Goal: Information Seeking & Learning: Stay updated

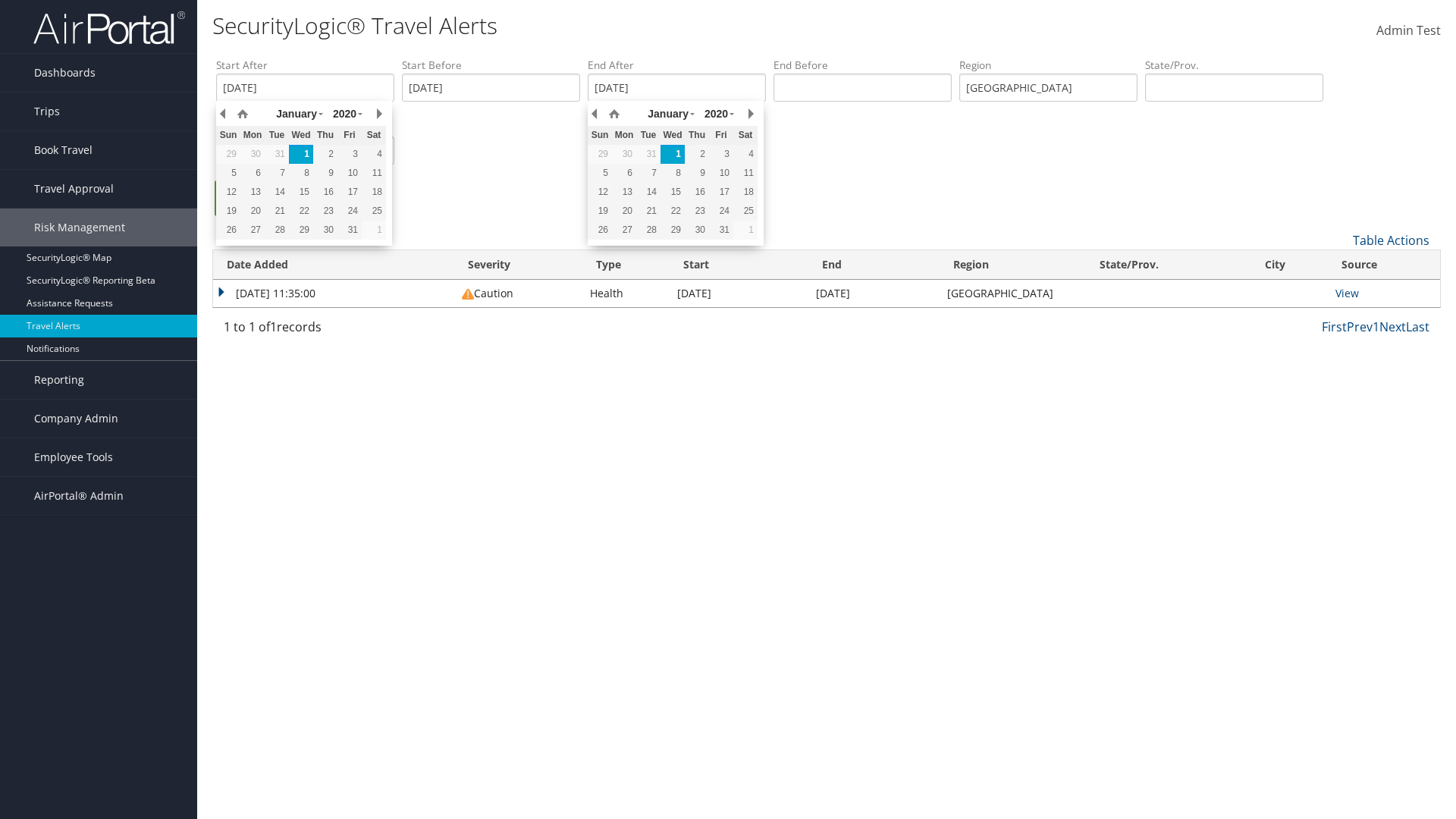
type input "[GEOGRAPHIC_DATA]"
click at [834, 206] on ul "Search" at bounding box center [833, 206] width 1236 height 51
click at [251, 198] on link "Search" at bounding box center [251, 199] width 73 height 36
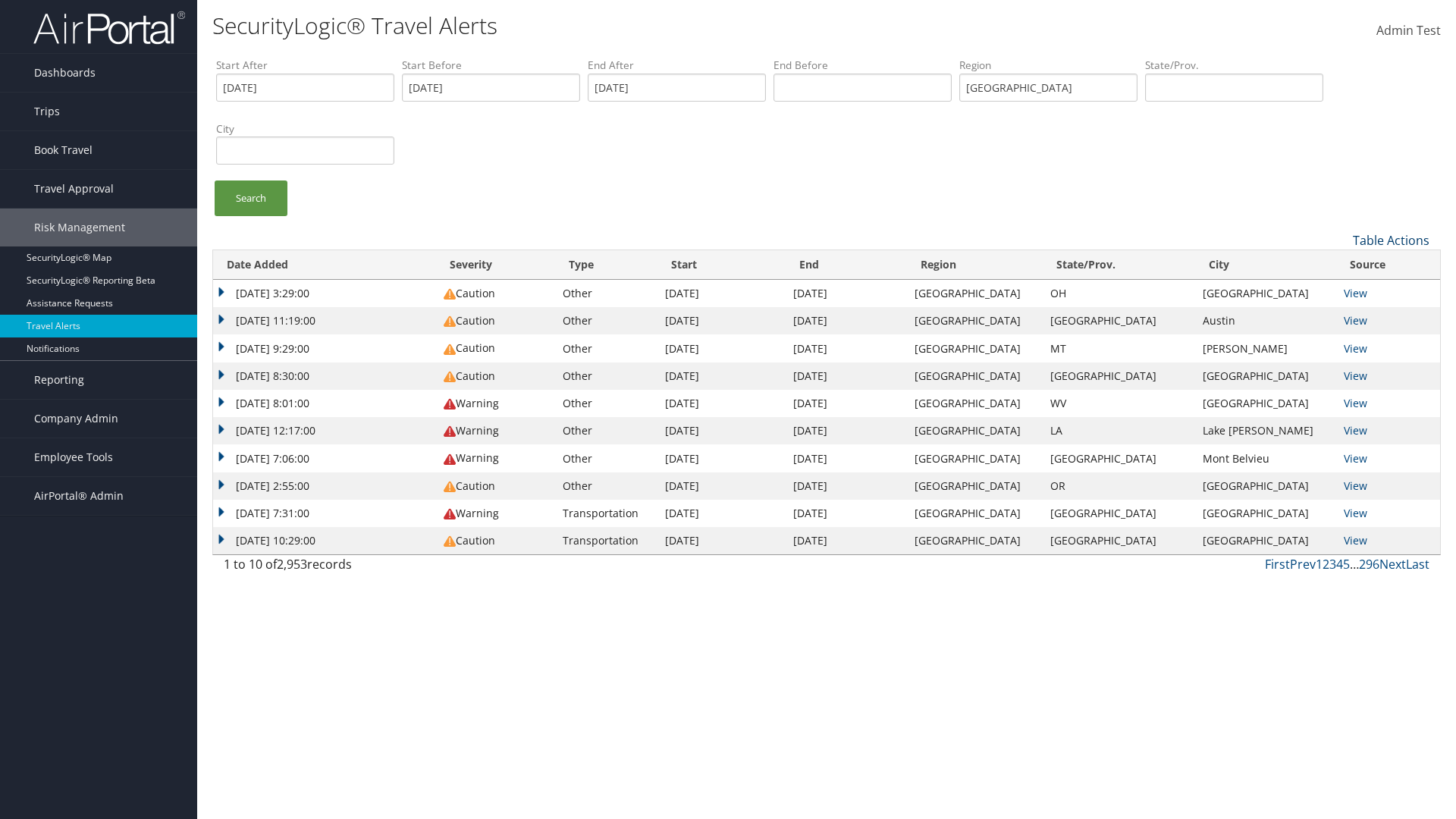
click at [1392, 240] on link "Table Actions" at bounding box center [1391, 241] width 77 height 17
click at [1331, 289] on link "Column Visibility" at bounding box center [1335, 290] width 200 height 26
click at [1331, 264] on link "Date Added" at bounding box center [1335, 265] width 200 height 26
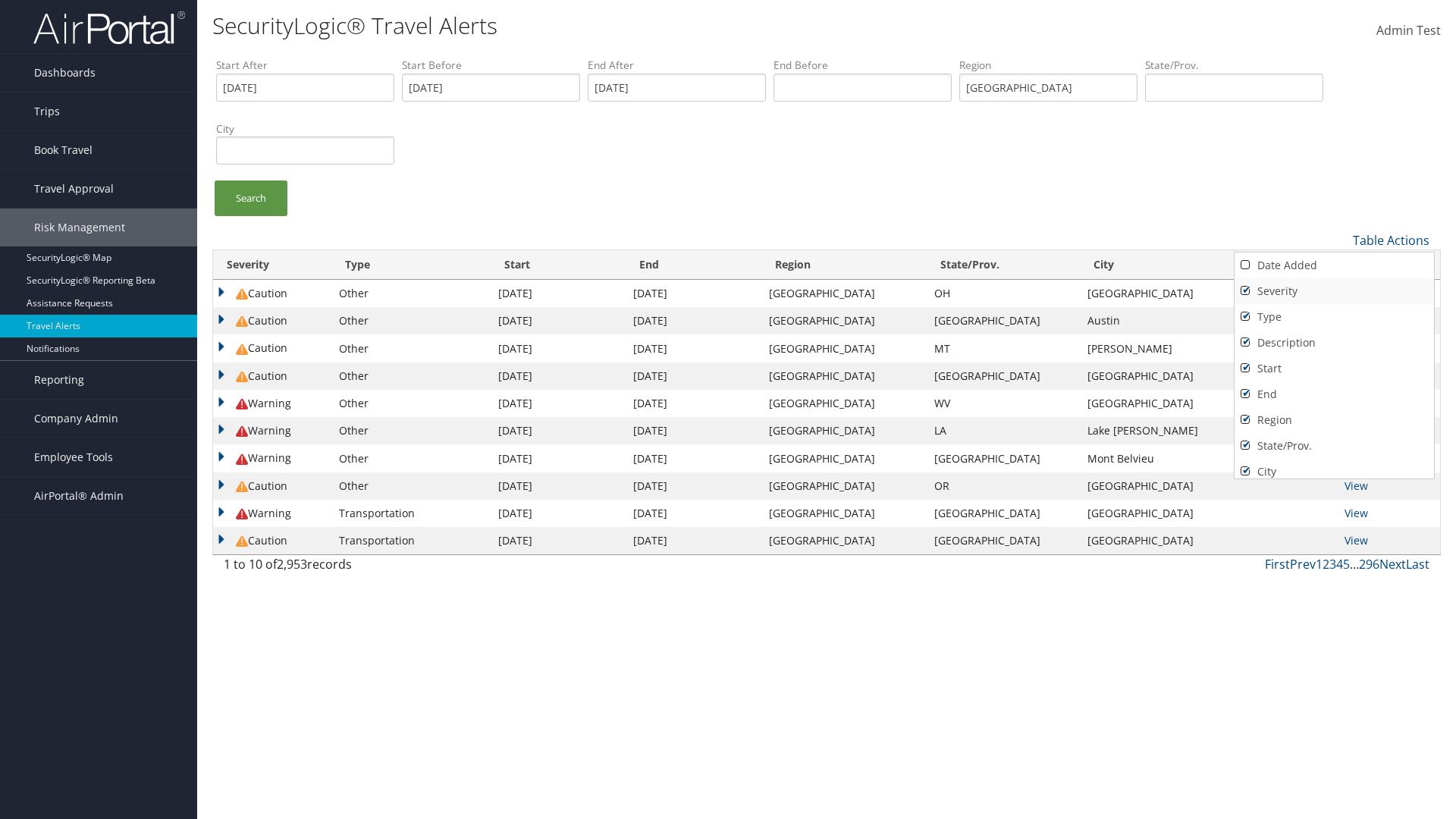
click at [1331, 291] on link "Severity" at bounding box center [1335, 291] width 200 height 26
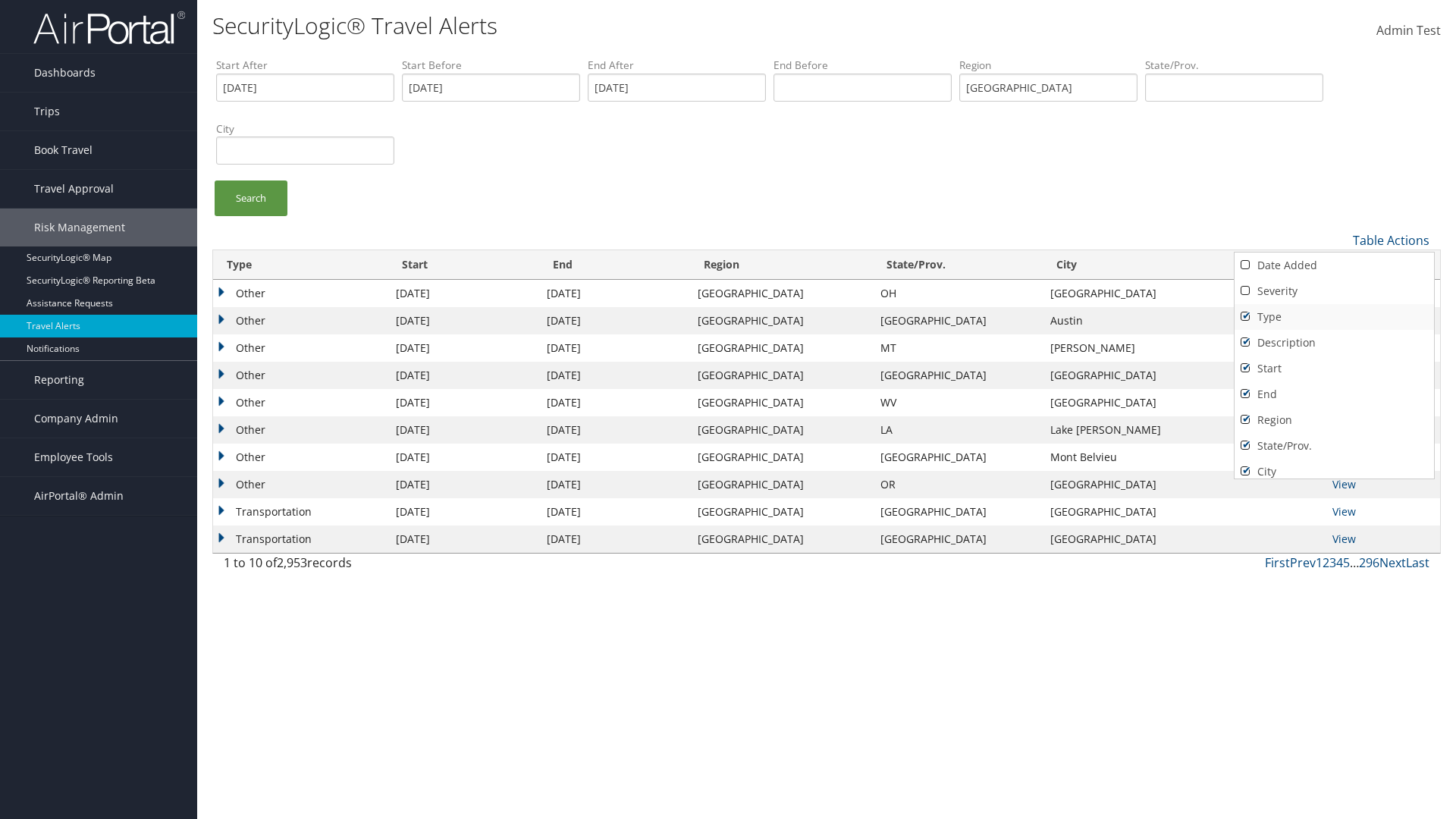
click at [1331, 317] on link "Type" at bounding box center [1335, 317] width 200 height 26
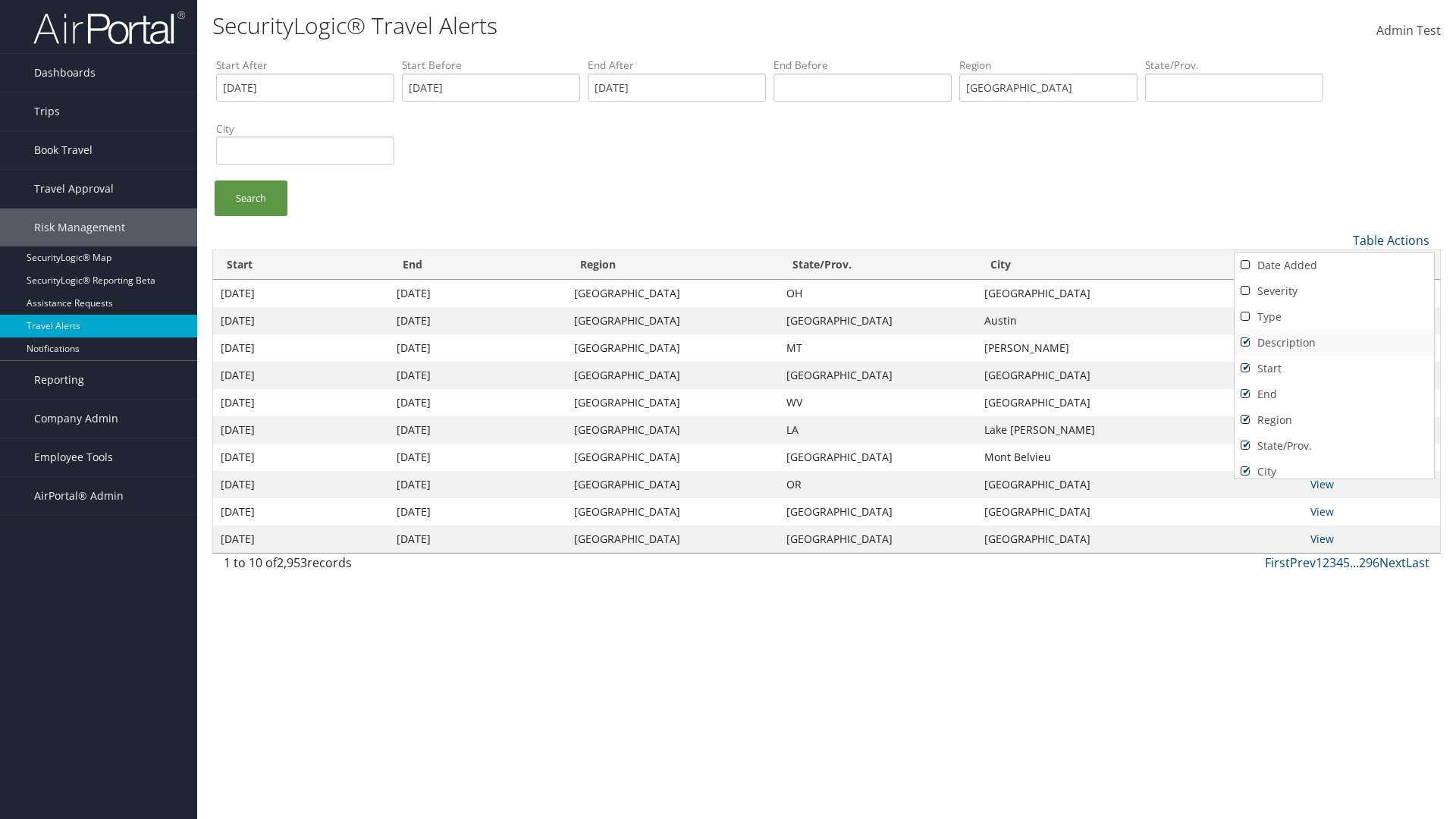
click at [1331, 342] on link "Description" at bounding box center [1335, 343] width 200 height 26
click at [1331, 368] on link "Start" at bounding box center [1335, 369] width 200 height 26
click at [1331, 393] on link "End" at bounding box center [1335, 394] width 200 height 26
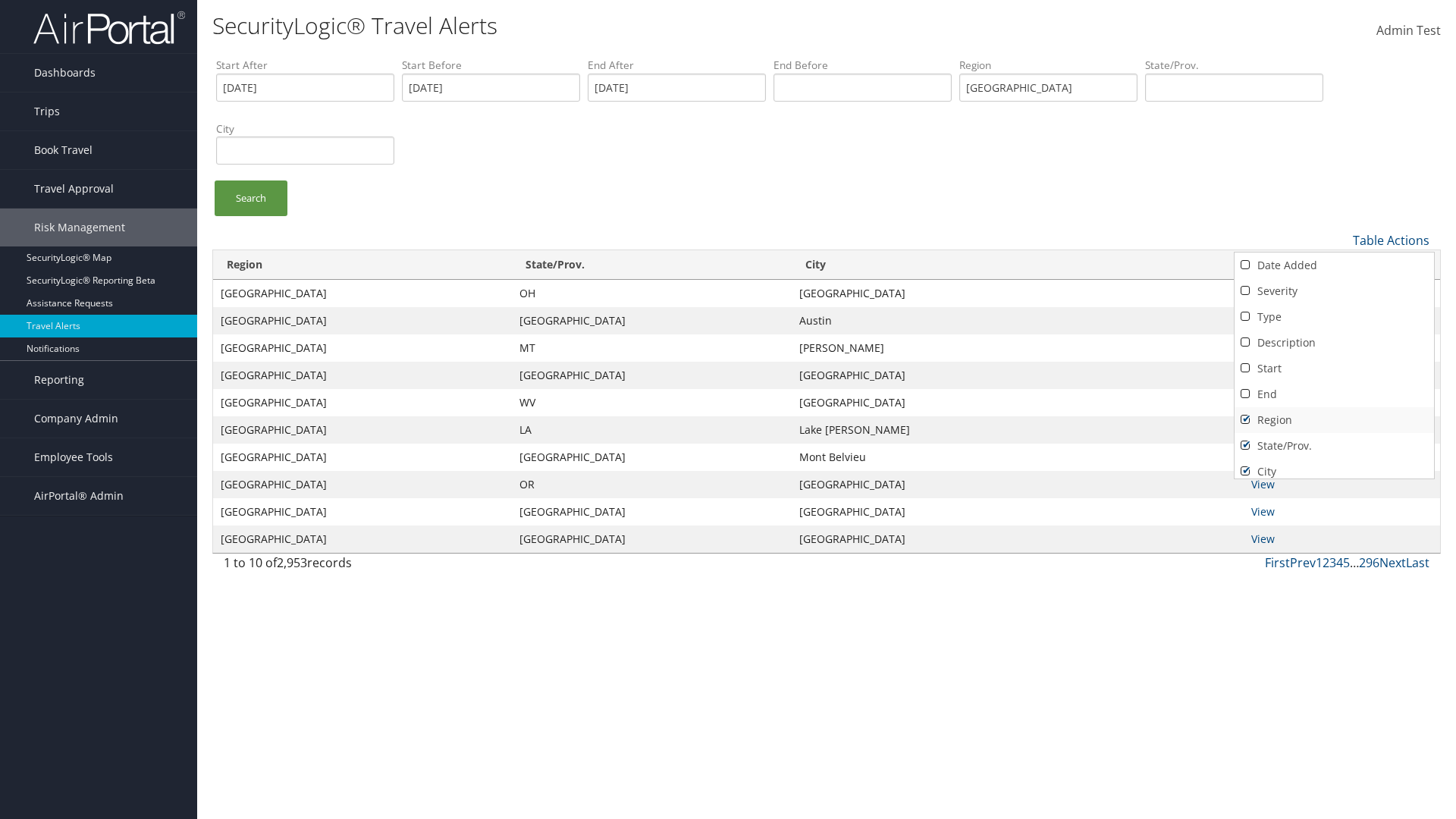
click at [1331, 420] on link "Region" at bounding box center [1335, 420] width 200 height 26
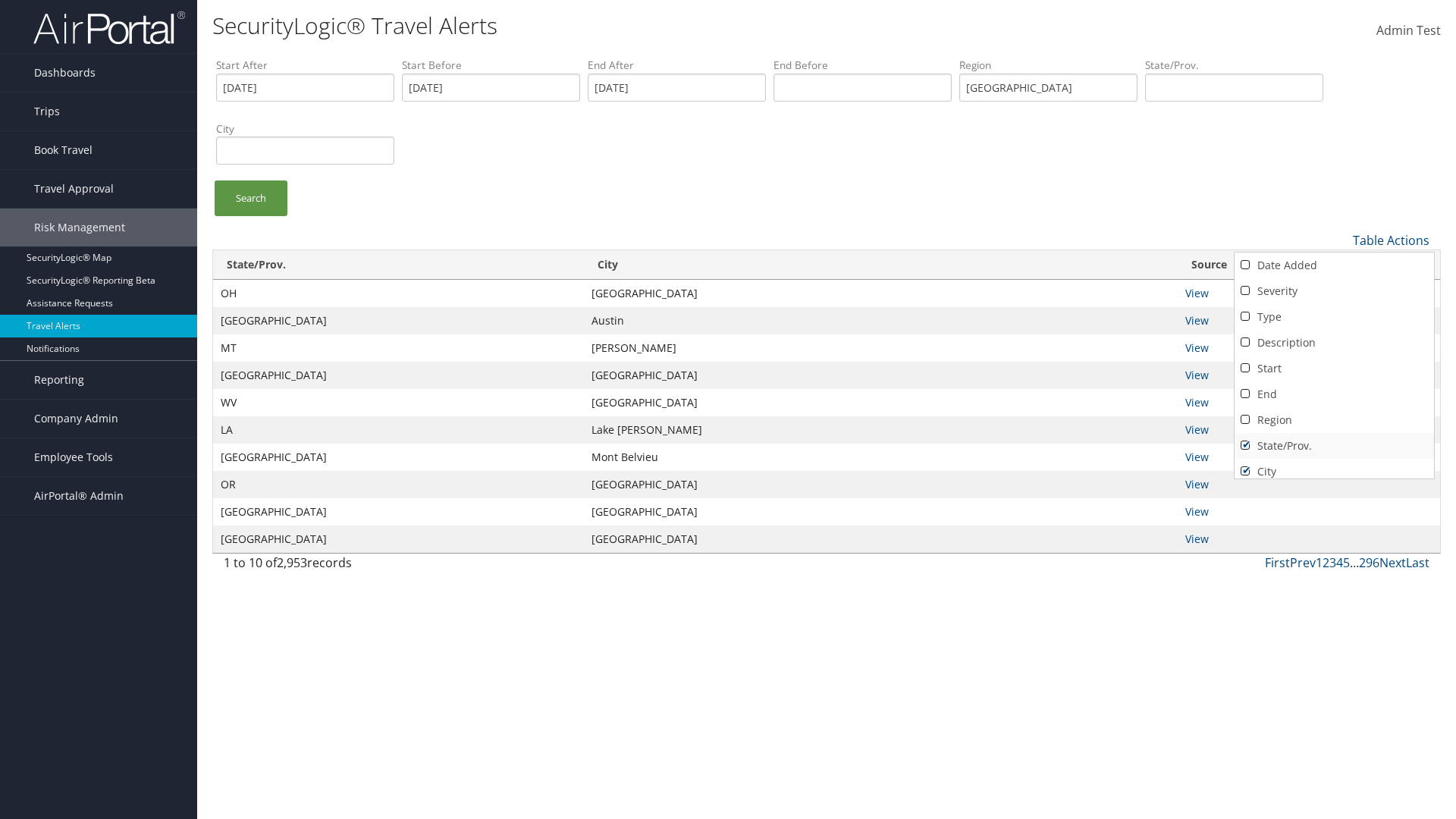
click at [1331, 445] on link "State/Prov." at bounding box center [1335, 446] width 200 height 26
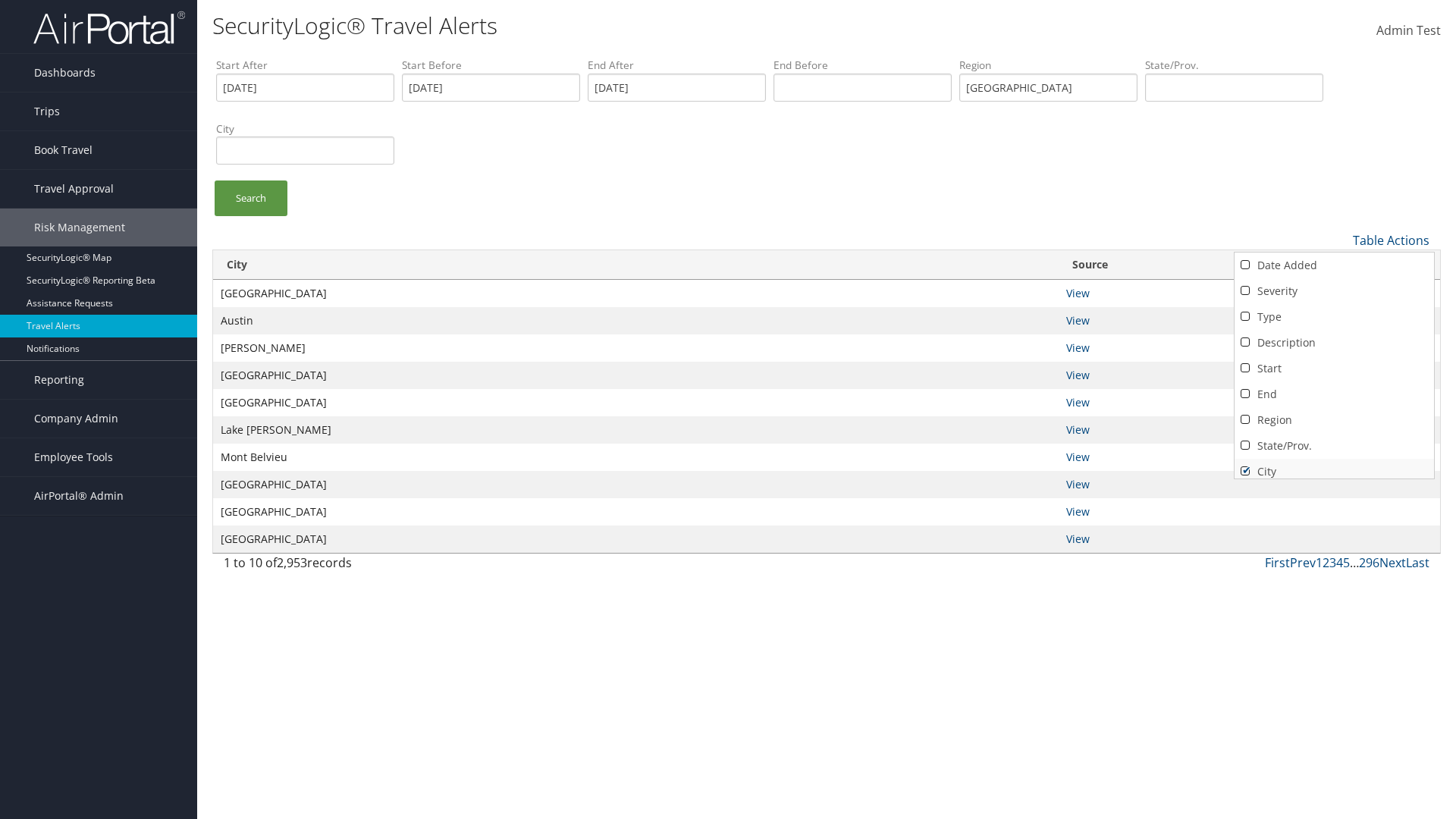
click at [1331, 465] on link "City" at bounding box center [1335, 472] width 200 height 26
click at [1331, 479] on link "Source" at bounding box center [1335, 491] width 200 height 26
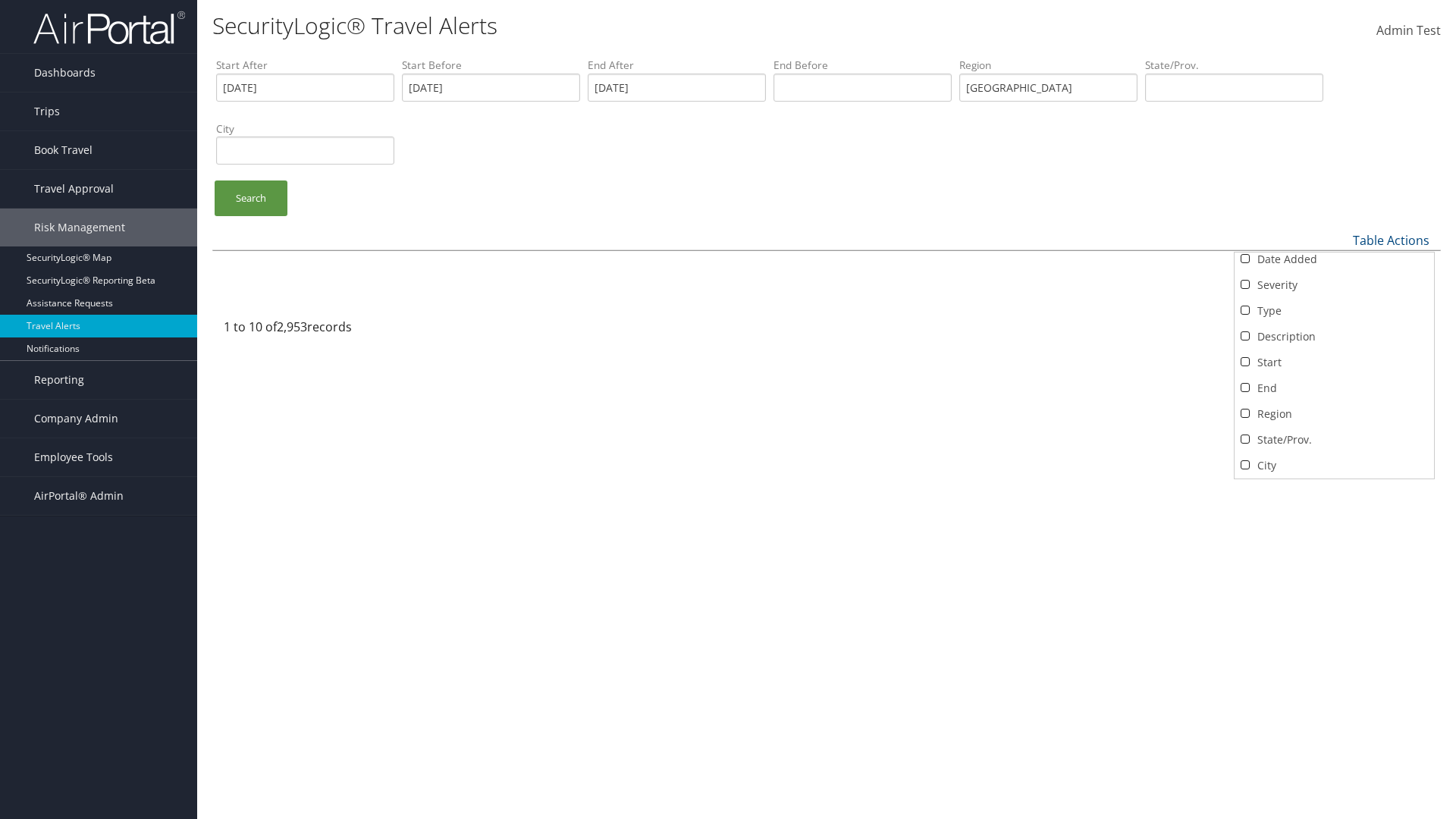
click at [728, 410] on div at bounding box center [728, 410] width 1456 height 819
click at [1392, 240] on link "Table Actions" at bounding box center [1391, 241] width 77 height 17
click at [1331, 264] on link "Date Added" at bounding box center [1335, 265] width 200 height 26
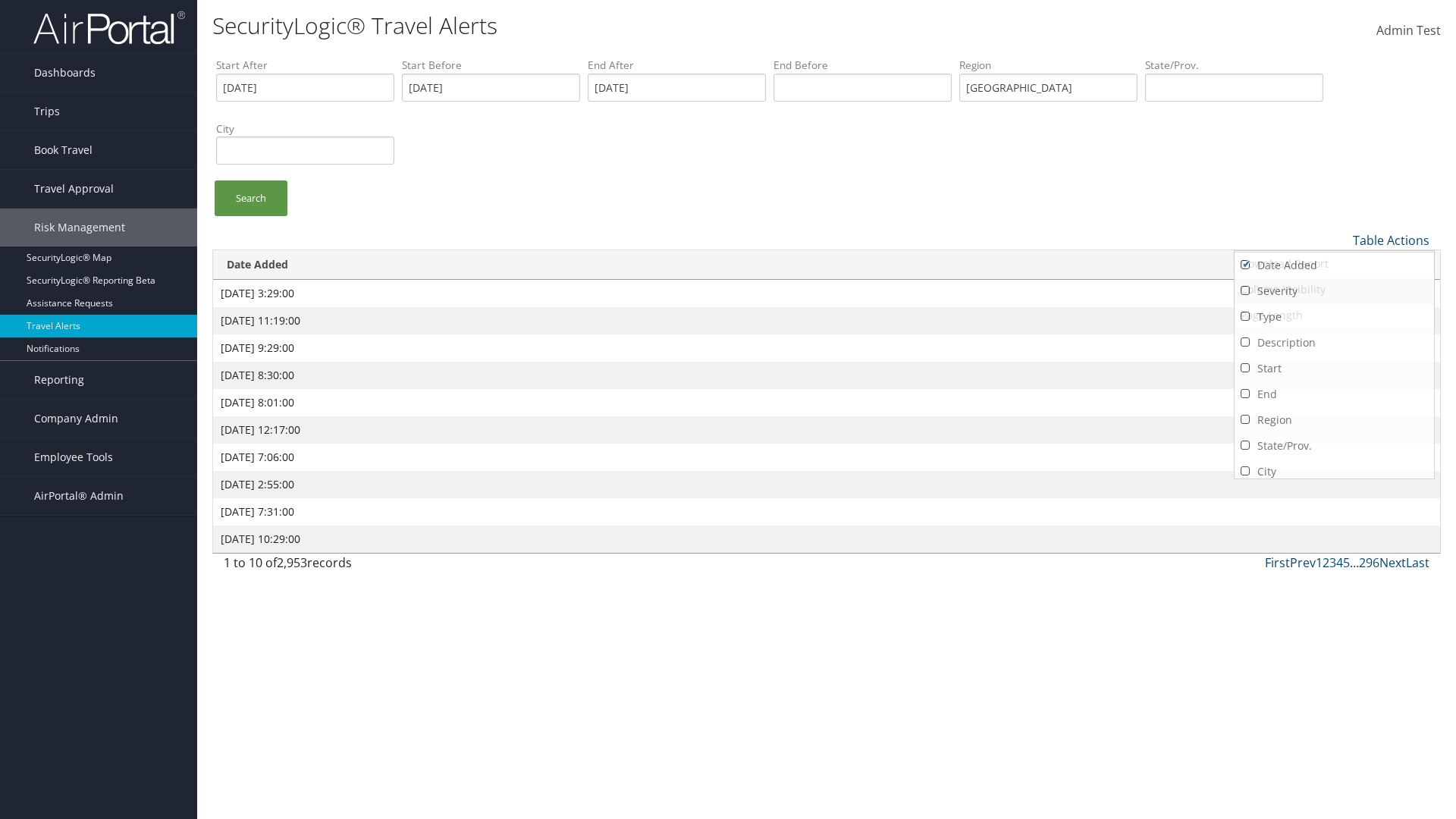
click at [1331, 291] on link "Severity" at bounding box center [1335, 291] width 200 height 26
click at [1331, 317] on link "Type" at bounding box center [1335, 317] width 200 height 26
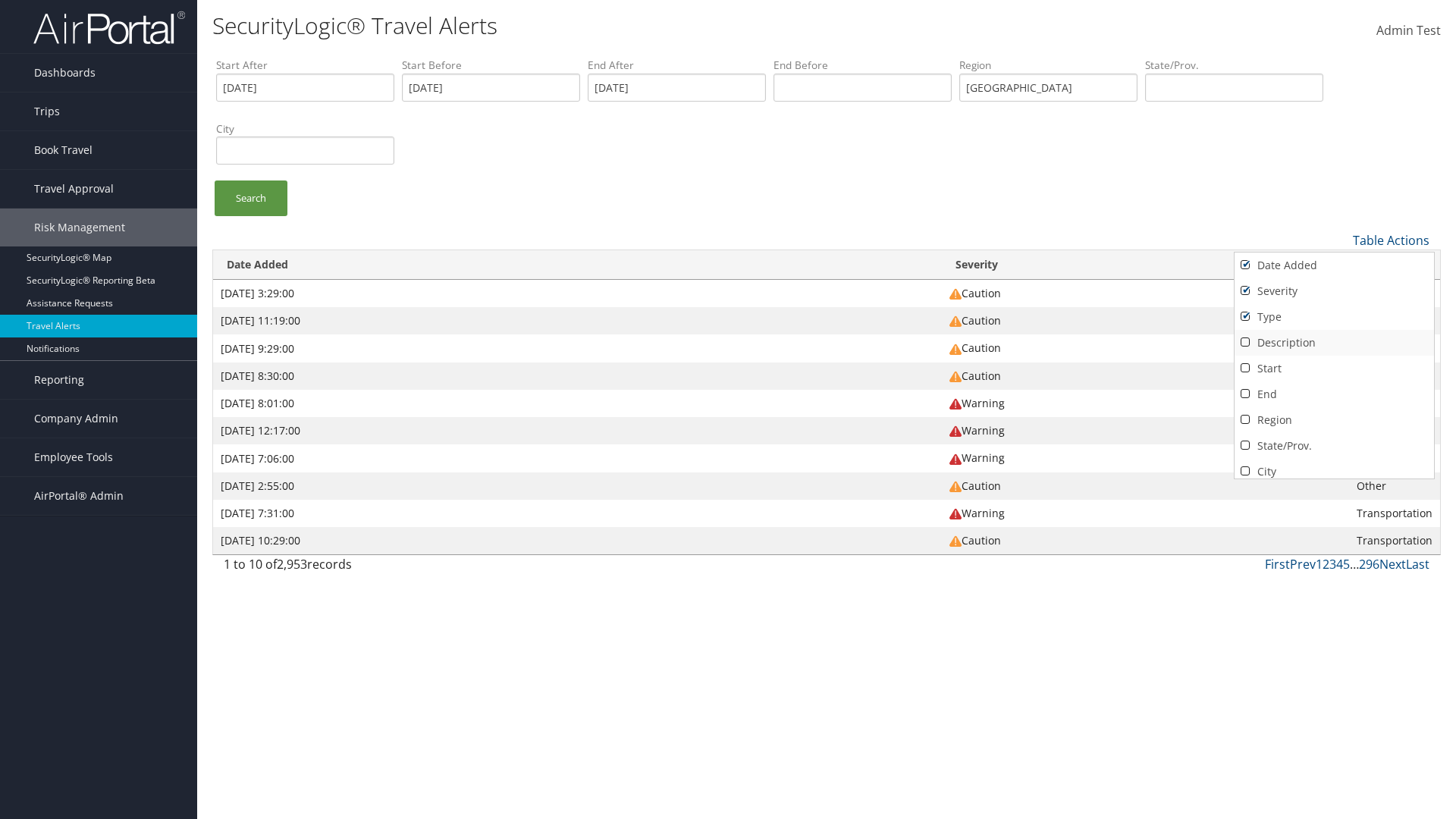
click at [1331, 342] on link "Description" at bounding box center [1335, 343] width 200 height 26
click at [1331, 368] on link "Start" at bounding box center [1335, 369] width 200 height 26
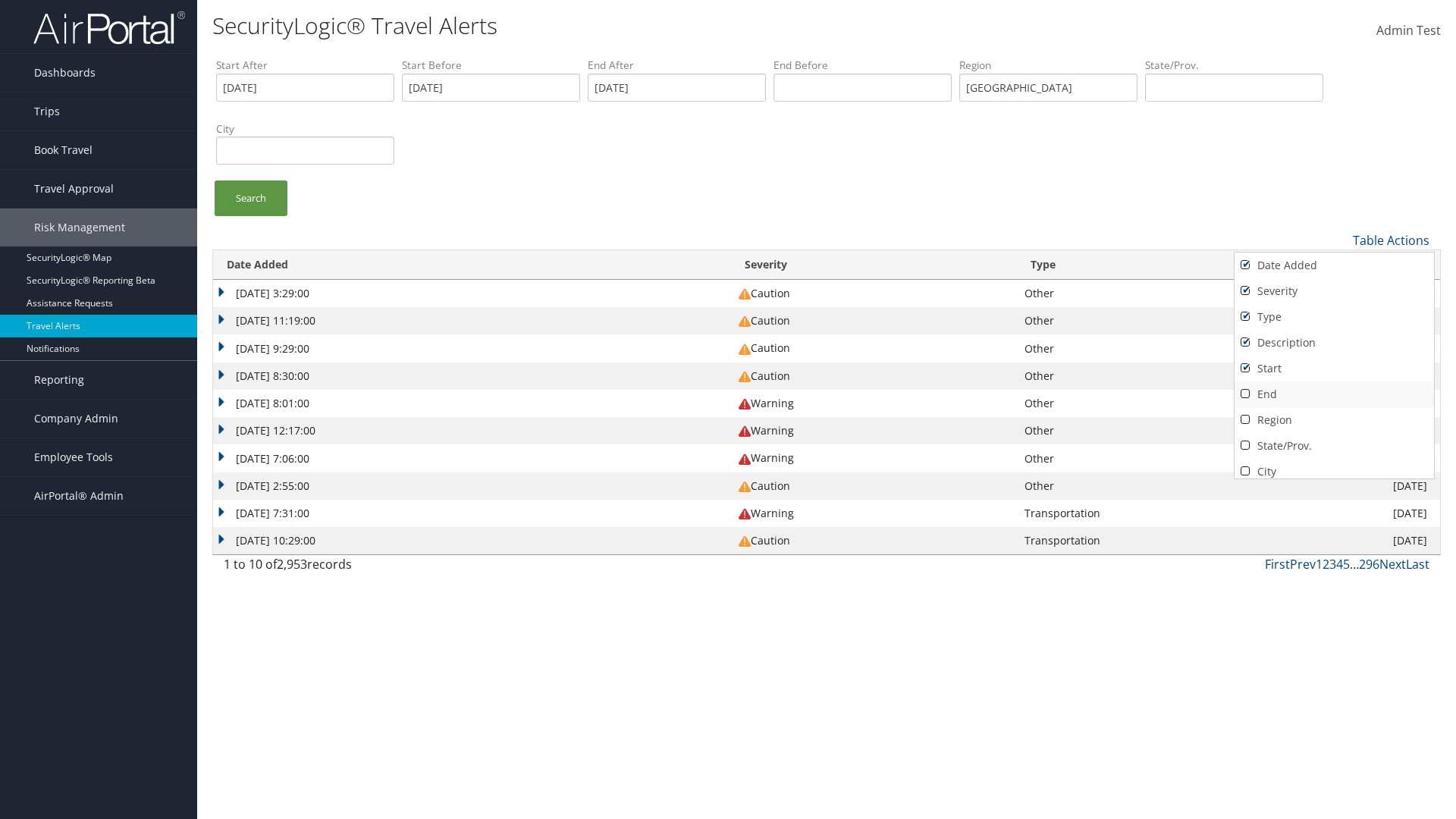
click at [1331, 393] on link "End" at bounding box center [1335, 394] width 200 height 26
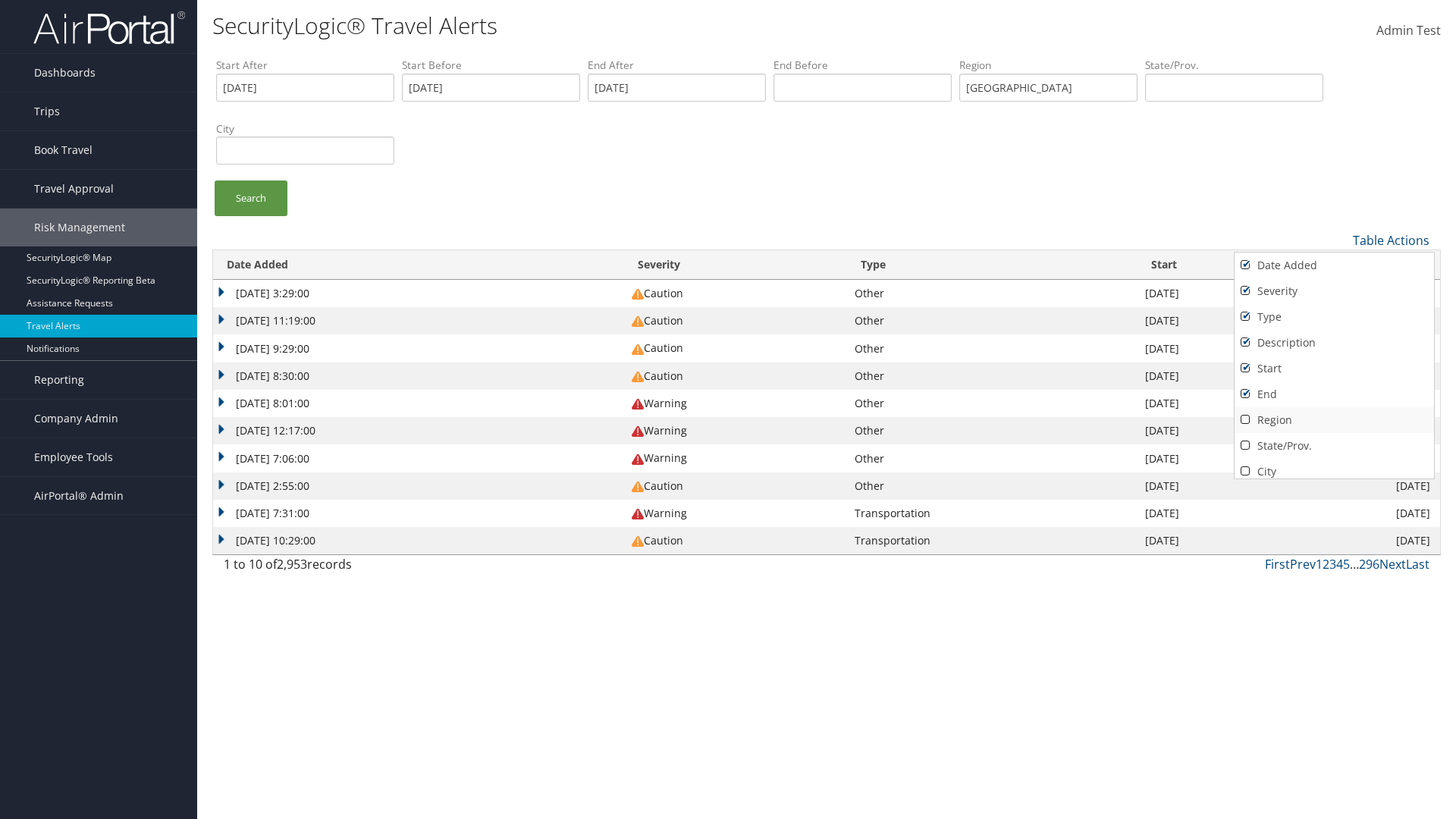
click at [1331, 420] on link "Region" at bounding box center [1335, 420] width 200 height 26
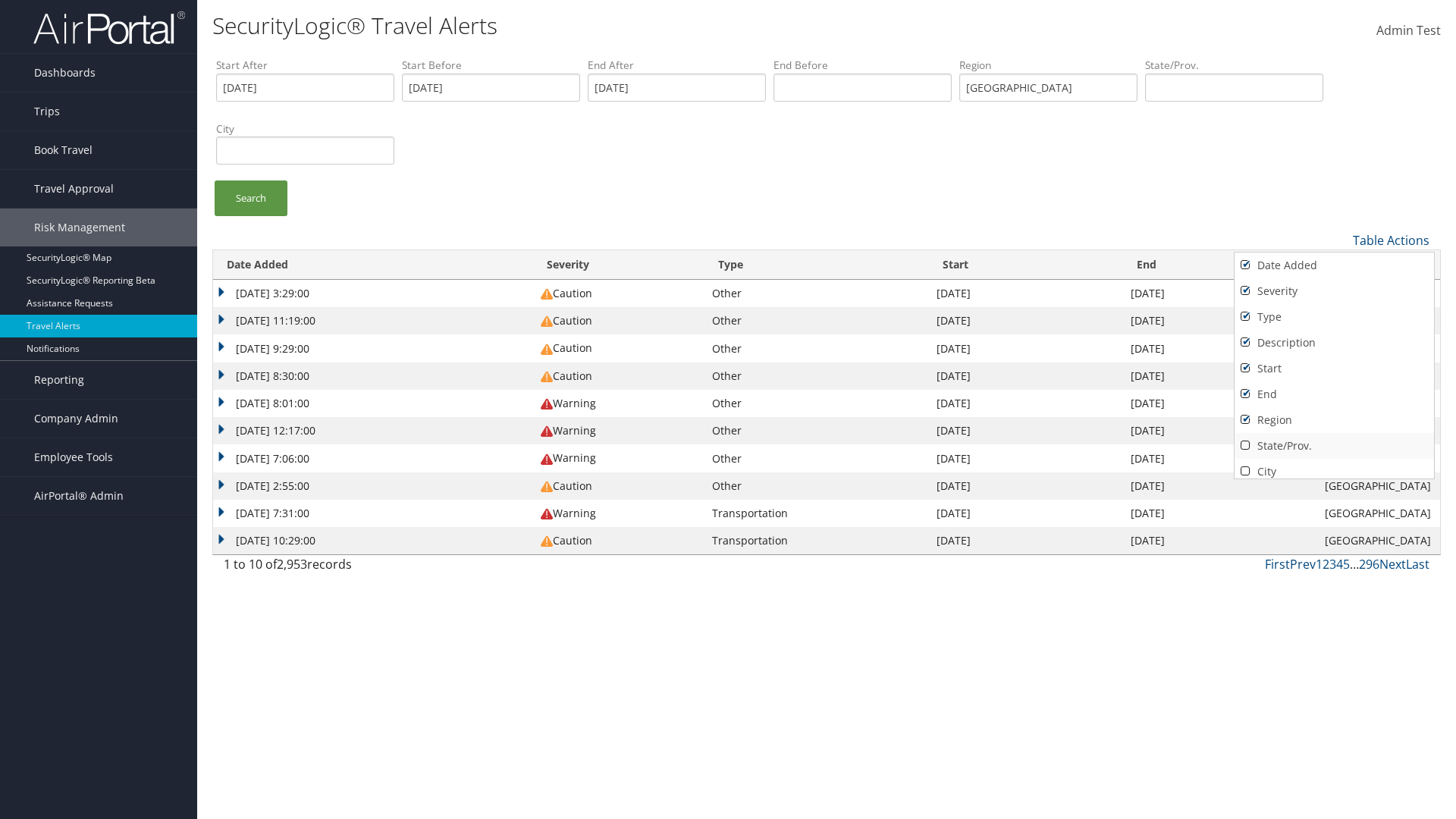
click at [1331, 445] on link "State/Prov." at bounding box center [1335, 446] width 200 height 26
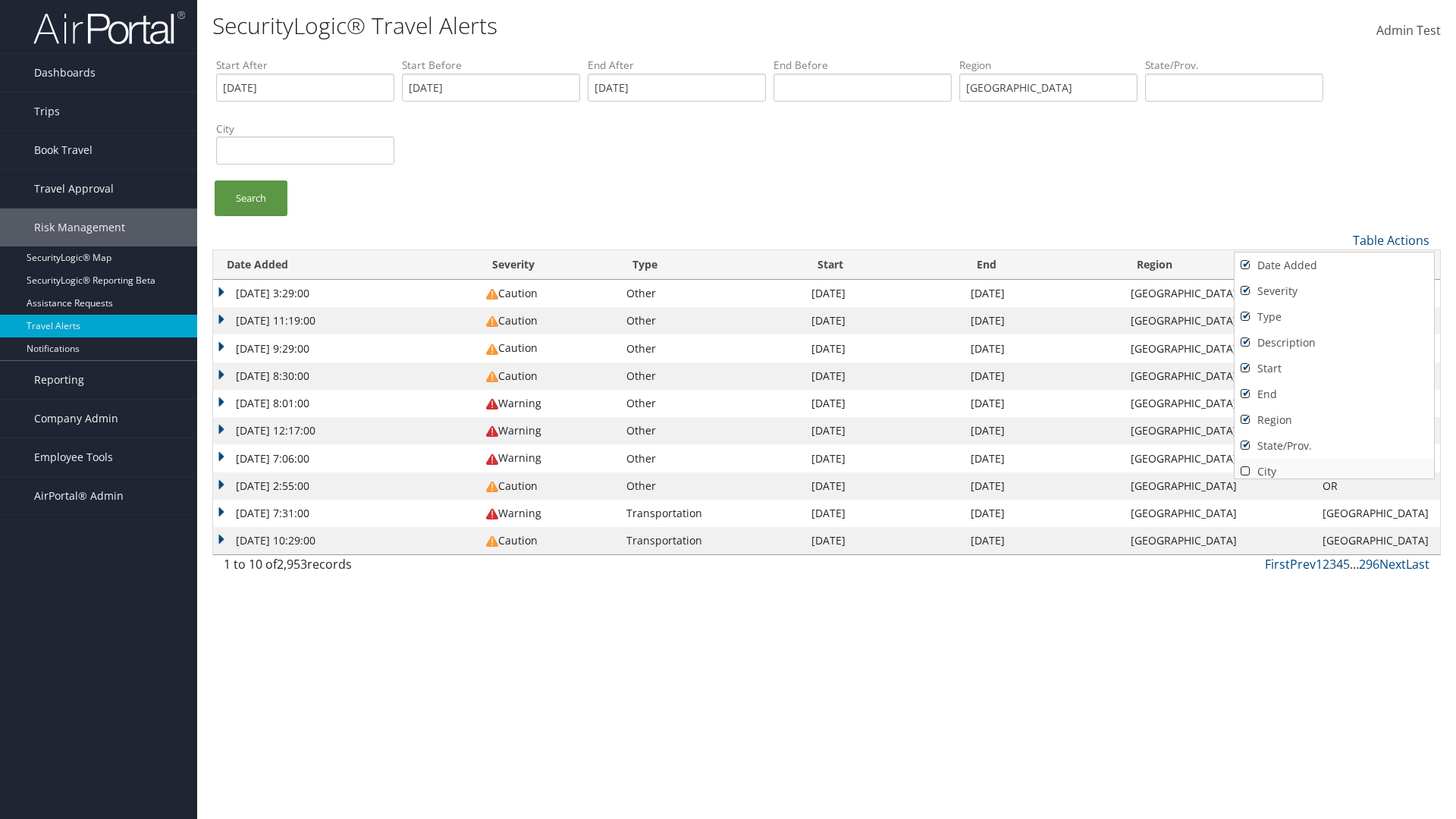
click at [1331, 465] on link "City" at bounding box center [1335, 472] width 200 height 26
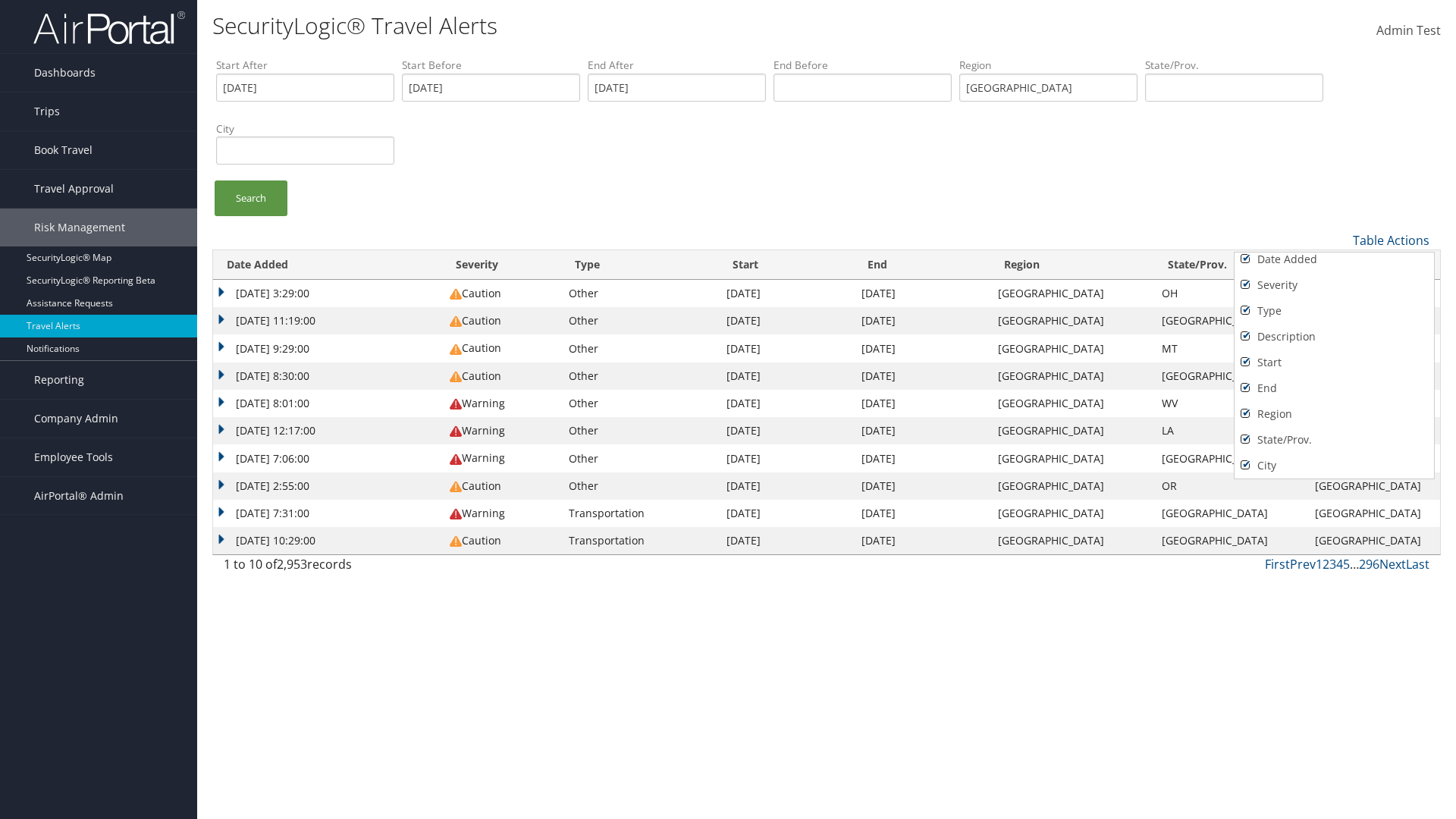
click at [1331, 479] on link "Source" at bounding box center [1335, 491] width 200 height 26
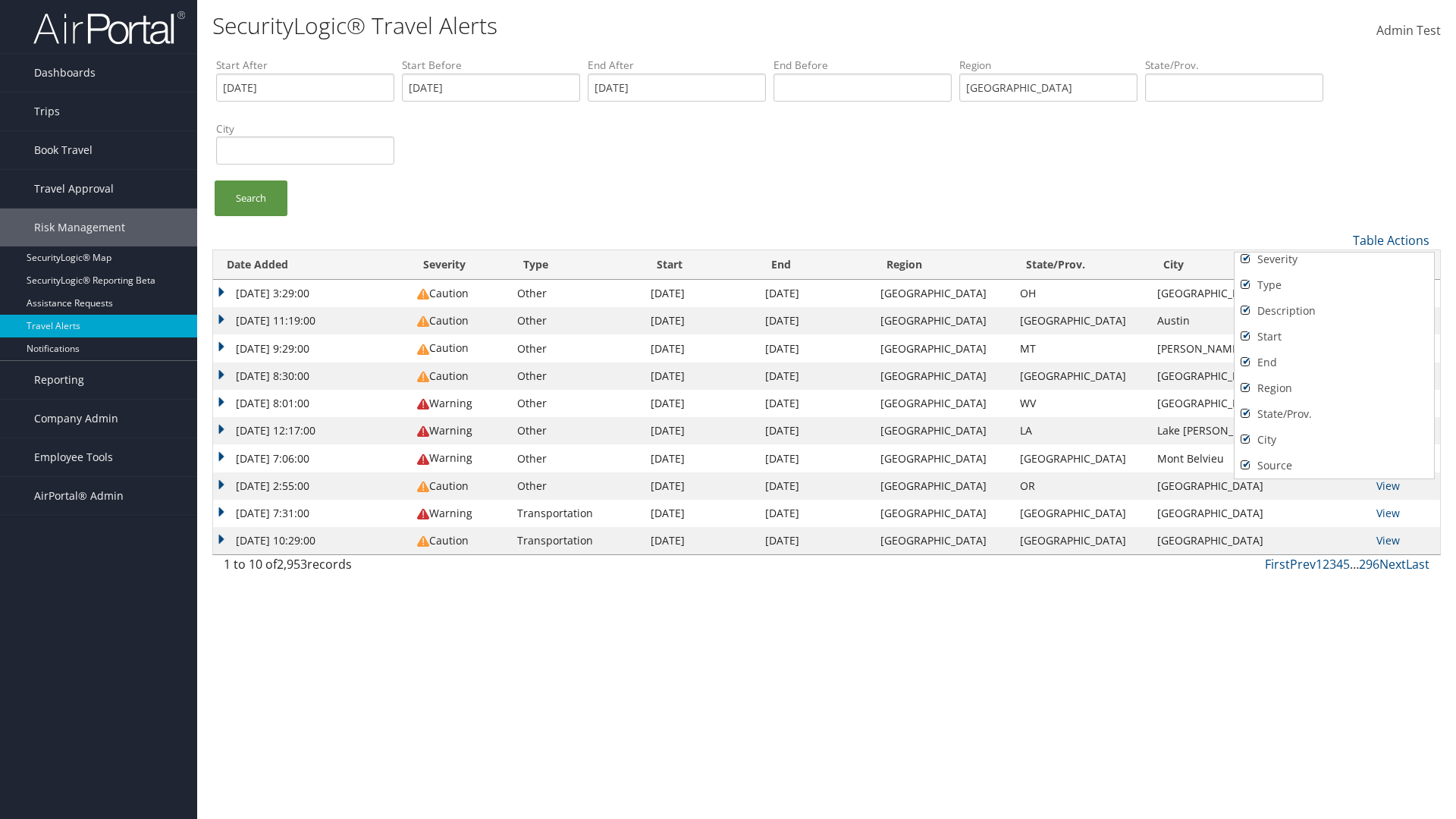
click at [728, 410] on div at bounding box center [728, 410] width 1456 height 819
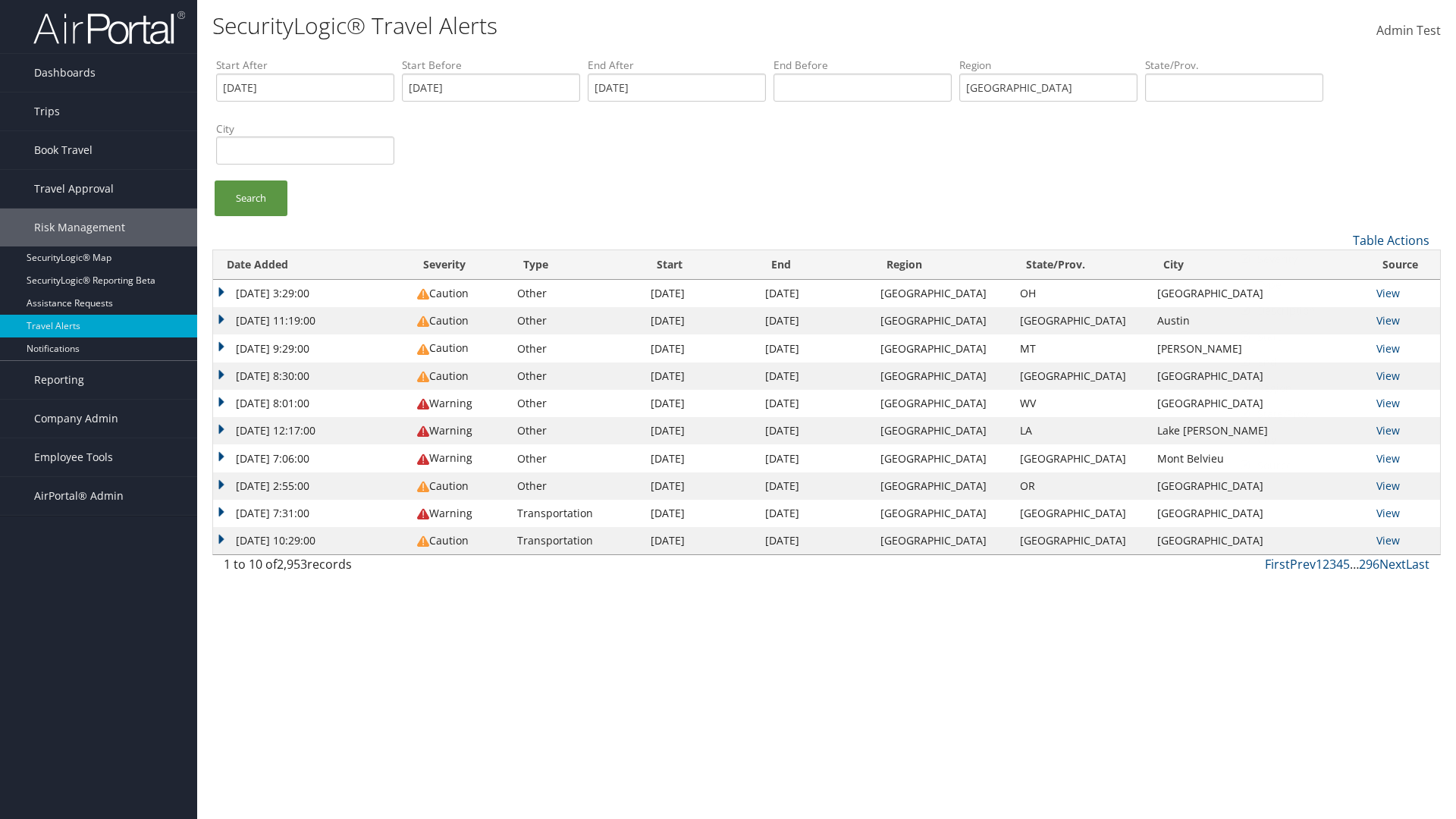
click at [311, 293] on td "[DATE] 3:29:00" at bounding box center [311, 293] width 196 height 27
